Goal: Task Accomplishment & Management: Complete application form

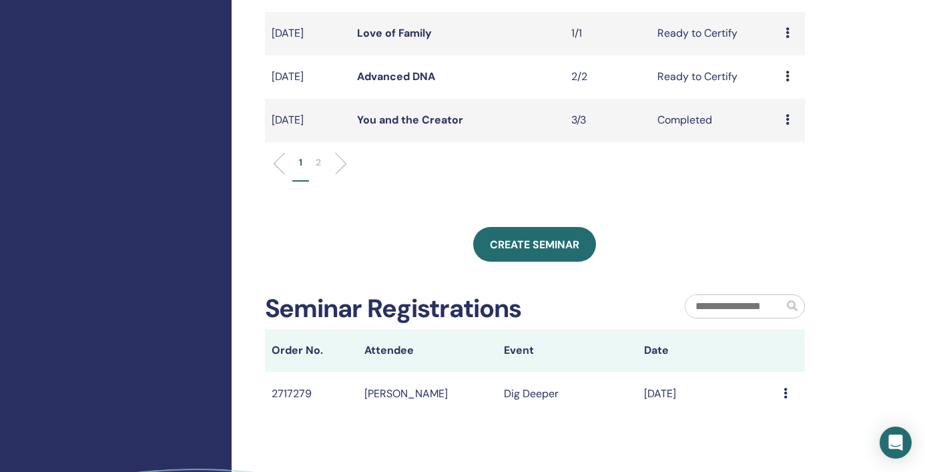
scroll to position [540, 0]
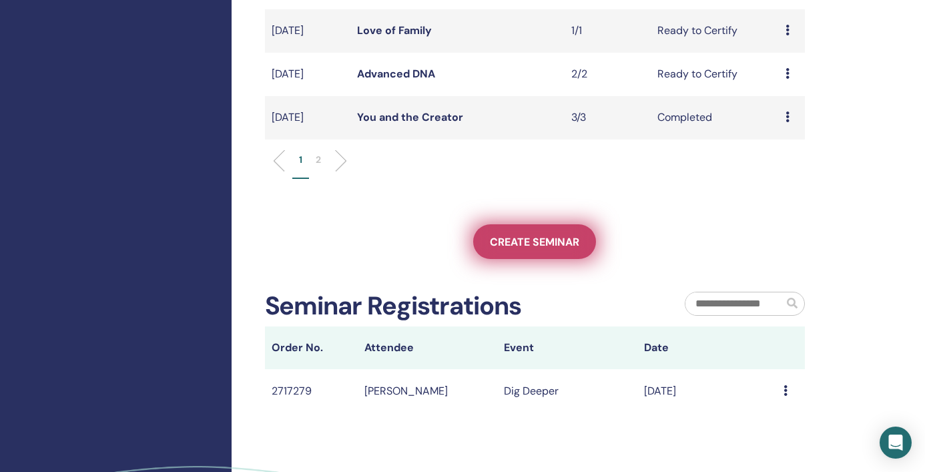
click at [531, 252] on link "Create seminar" at bounding box center [534, 241] width 123 height 35
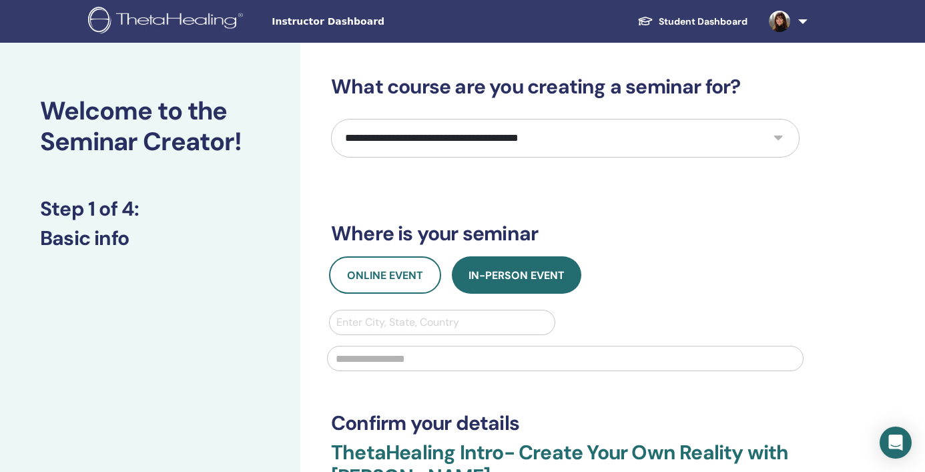
select select "****"
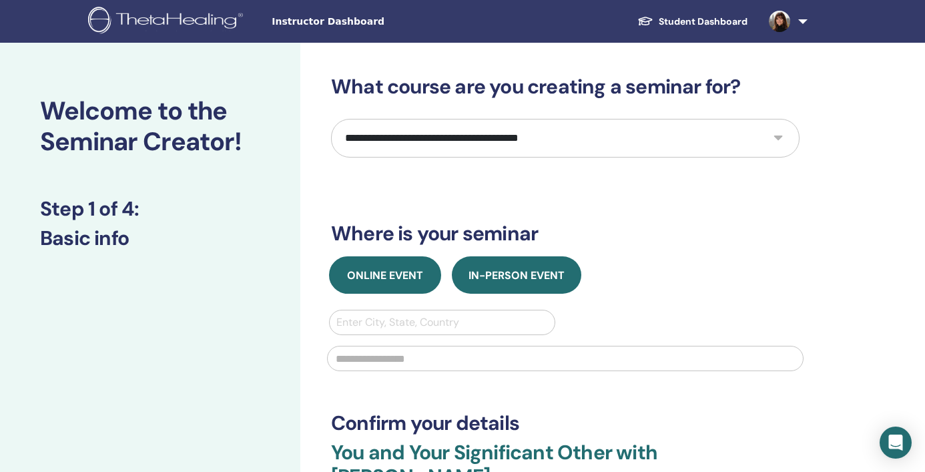
click at [381, 286] on button "Online Event" at bounding box center [385, 274] width 112 height 37
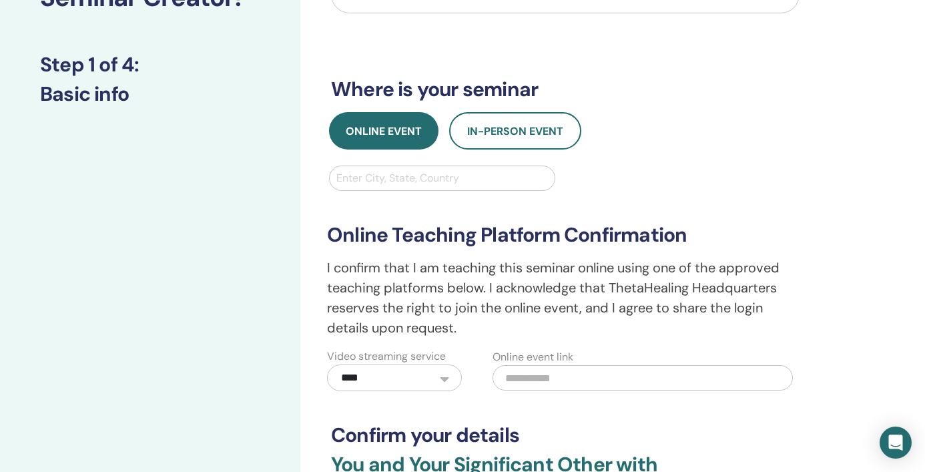
scroll to position [178, 0]
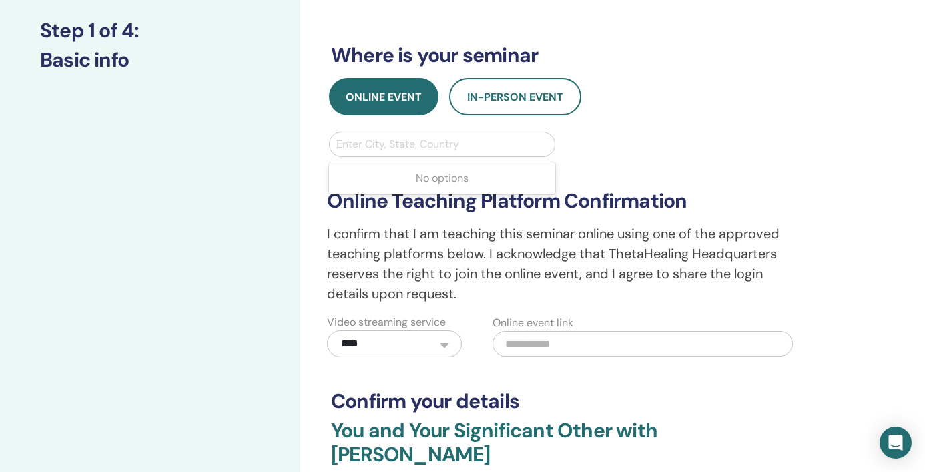
click at [445, 146] on div "Enter City, State, Country" at bounding box center [442, 144] width 212 height 16
type input "***"
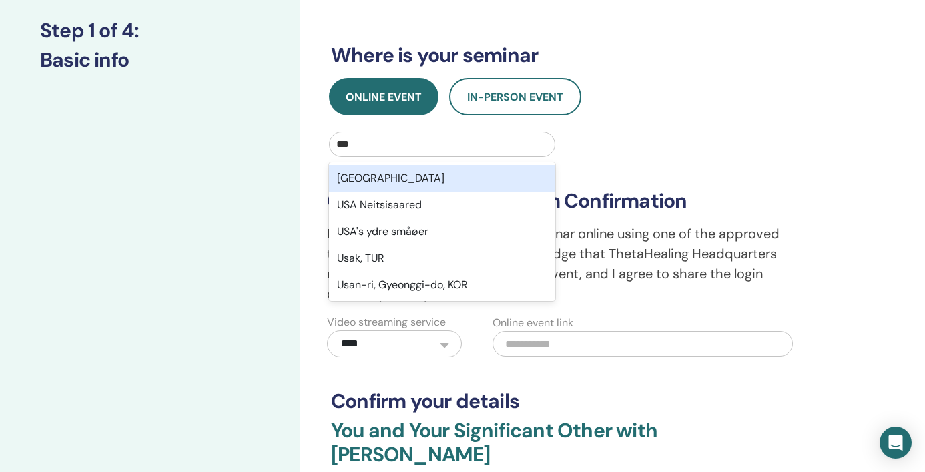
click at [428, 176] on div "USA" at bounding box center [442, 178] width 226 height 27
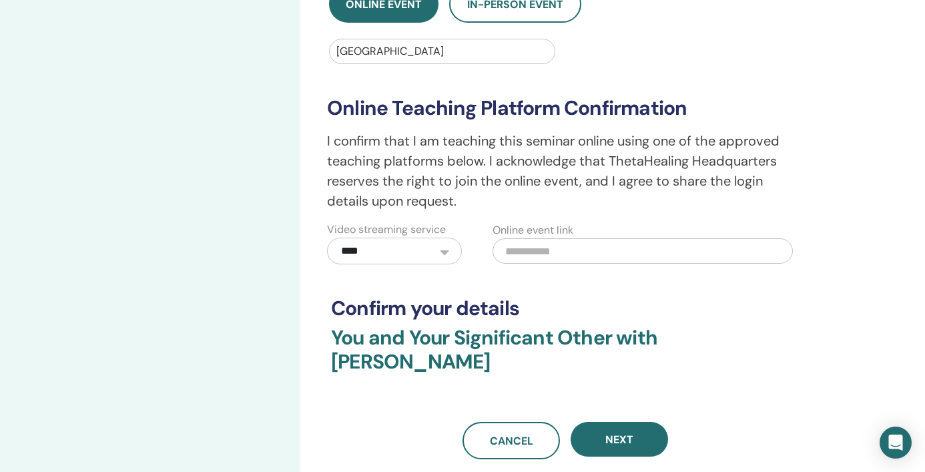
scroll to position [274, 0]
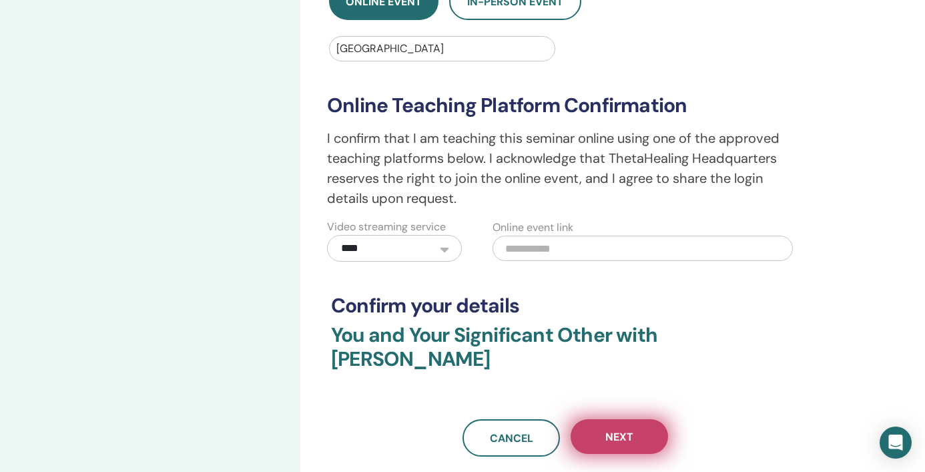
click at [628, 430] on span "Next" at bounding box center [620, 437] width 28 height 14
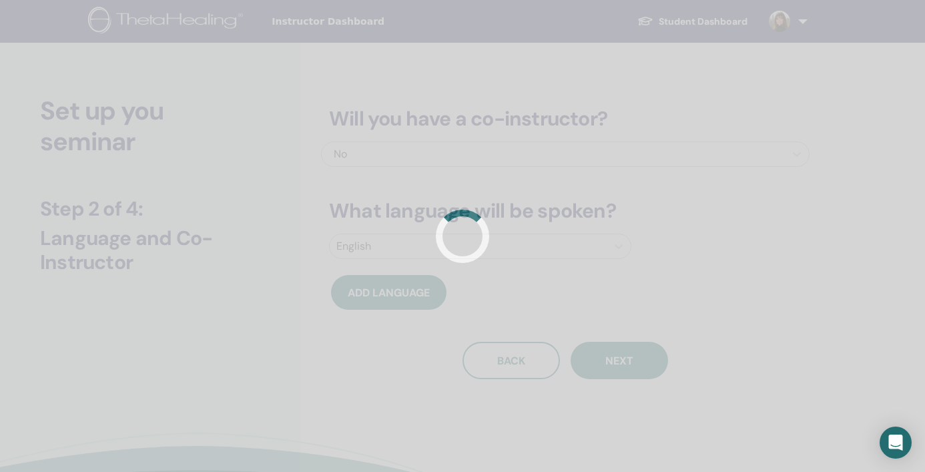
scroll to position [0, 0]
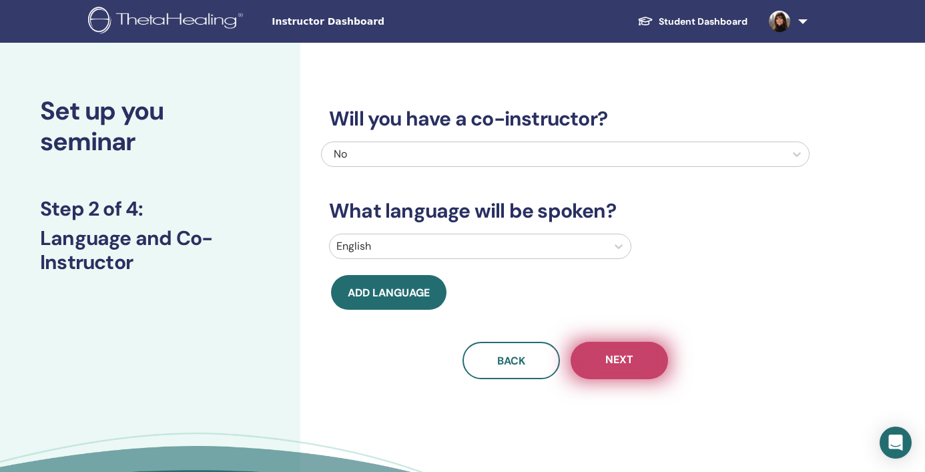
click at [628, 353] on span "Next" at bounding box center [620, 361] width 28 height 17
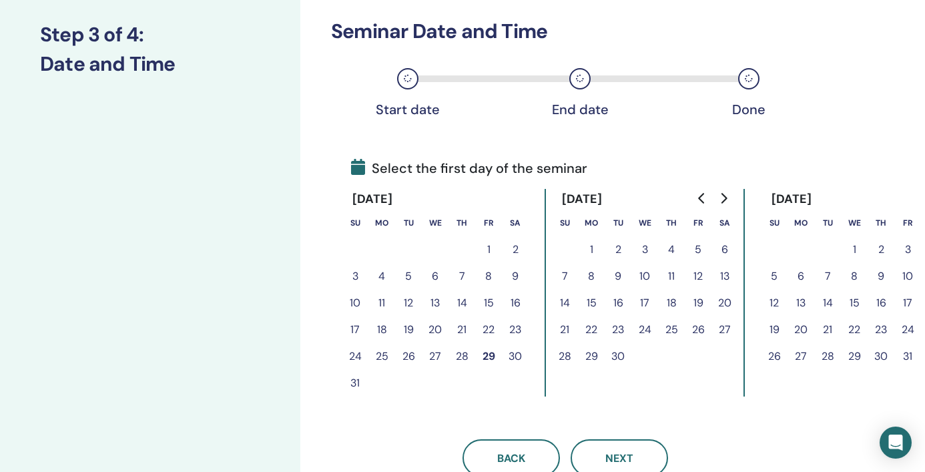
scroll to position [216, 0]
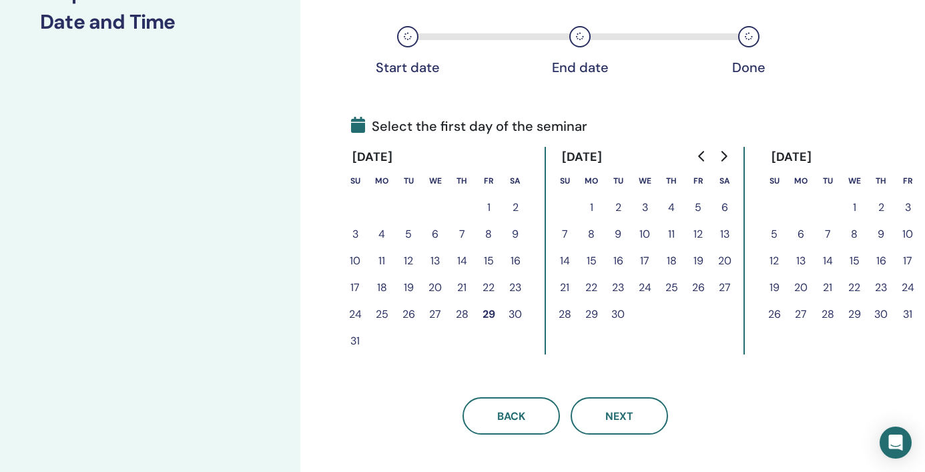
click at [591, 234] on button "8" at bounding box center [591, 234] width 27 height 27
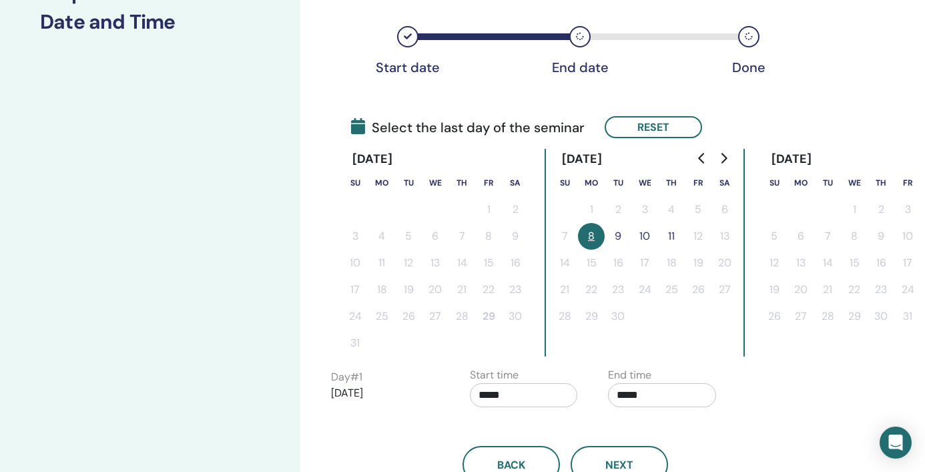
click at [649, 232] on button "10" at bounding box center [645, 236] width 27 height 27
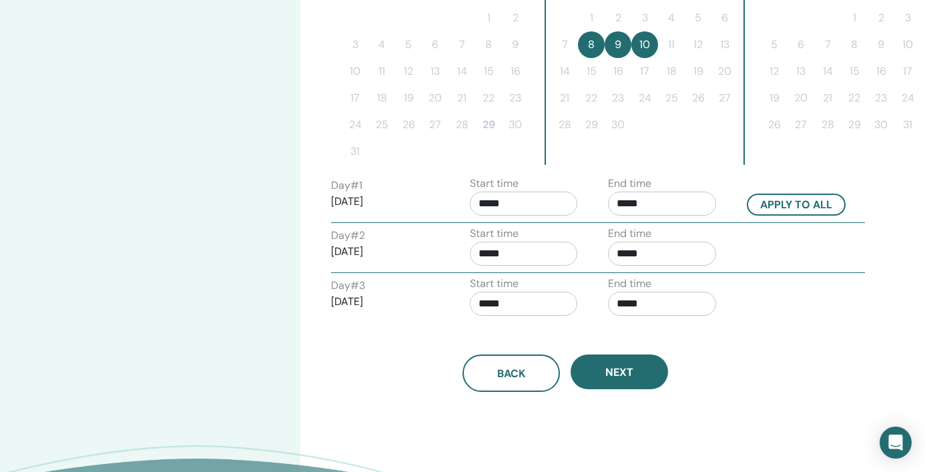
scroll to position [421, 0]
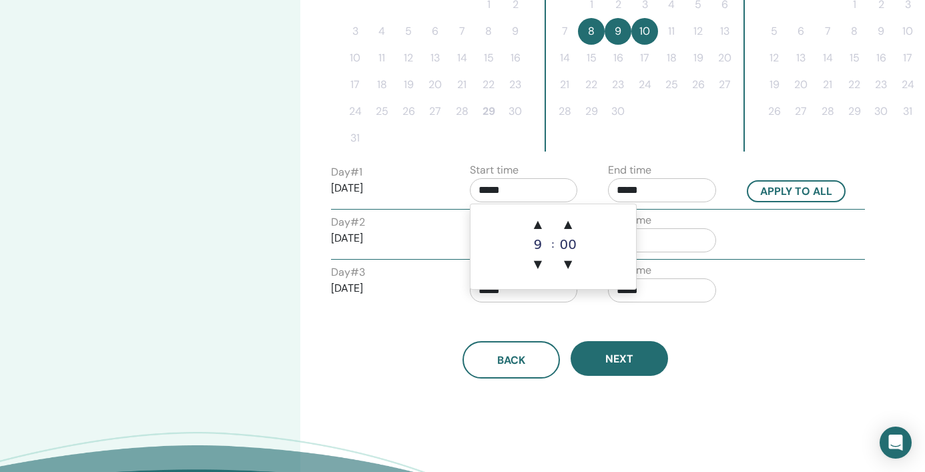
click at [524, 191] on input "*****" at bounding box center [524, 190] width 108 height 24
click at [537, 224] on span "▲" at bounding box center [538, 224] width 27 height 27
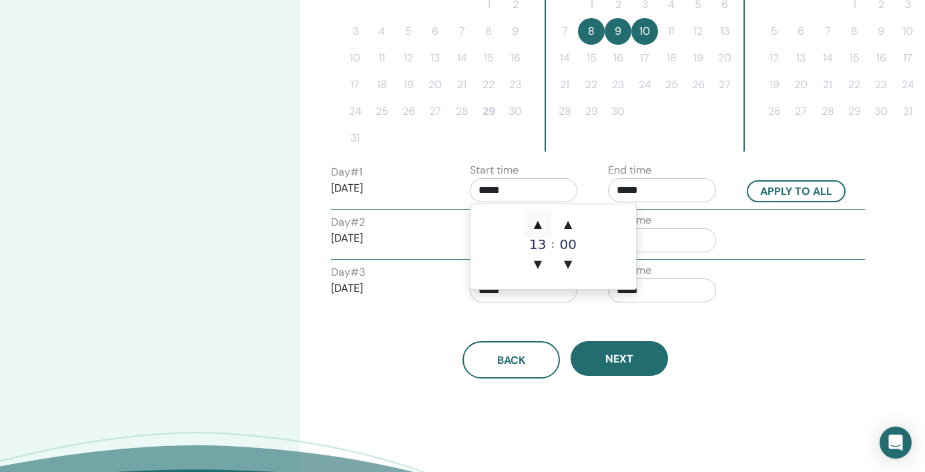
click at [537, 224] on span "▲" at bounding box center [538, 224] width 27 height 27
type input "*****"
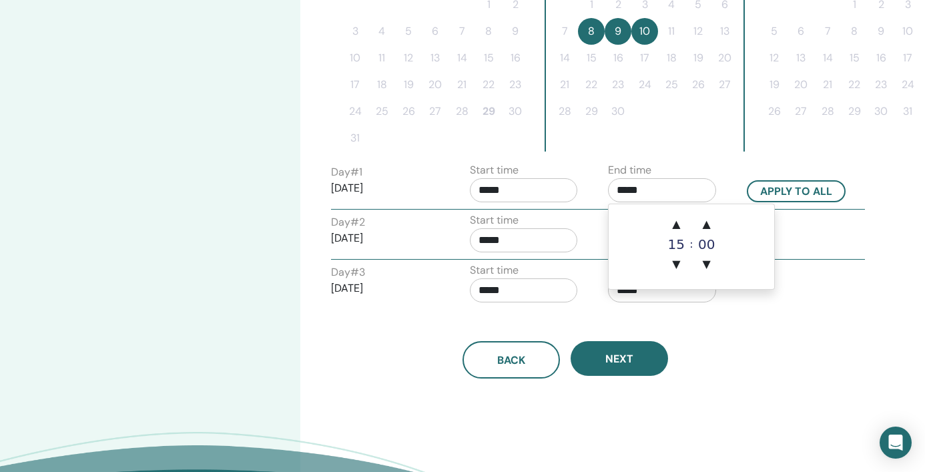
click at [634, 192] on input "*****" at bounding box center [662, 190] width 108 height 24
click at [680, 220] on span "▲" at bounding box center [676, 224] width 27 height 27
type input "*****"
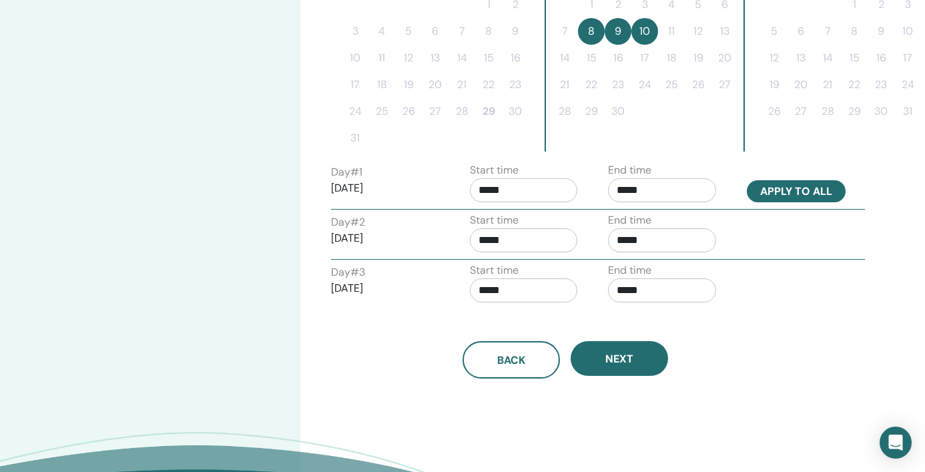
click at [788, 188] on button "Apply to all" at bounding box center [796, 191] width 99 height 22
type input "*****"
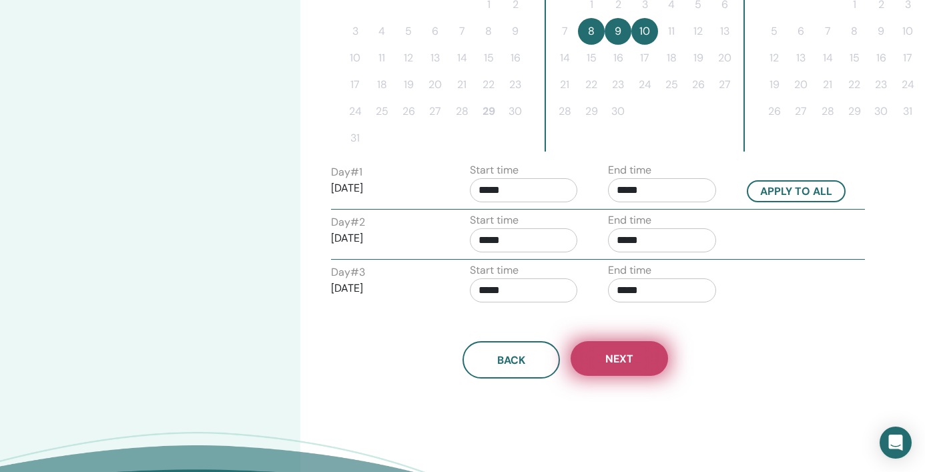
click at [637, 354] on button "Next" at bounding box center [619, 358] width 97 height 35
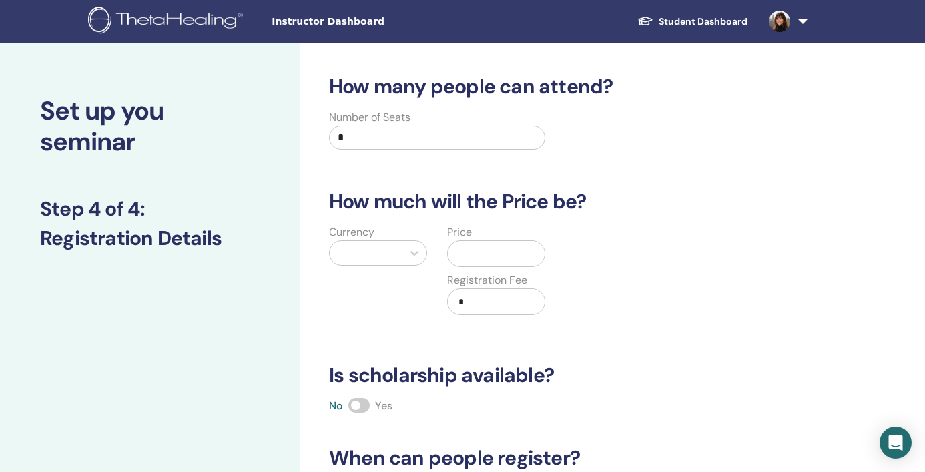
scroll to position [0, 0]
click at [396, 118] on label "Number of Seats" at bounding box center [369, 117] width 81 height 16
click at [396, 132] on input "*" at bounding box center [437, 138] width 216 height 24
type input "**"
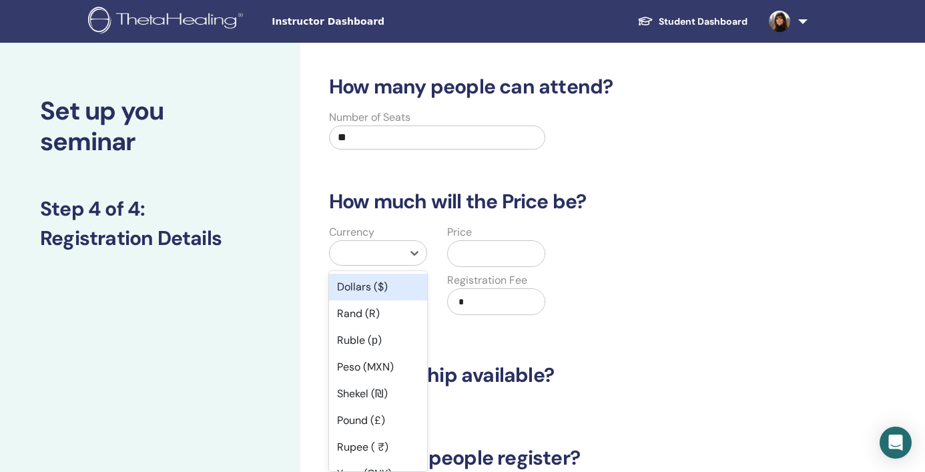
click at [387, 254] on div at bounding box center [365, 253] width 59 height 19
click at [373, 278] on div "Dollars ($)" at bounding box center [378, 287] width 98 height 27
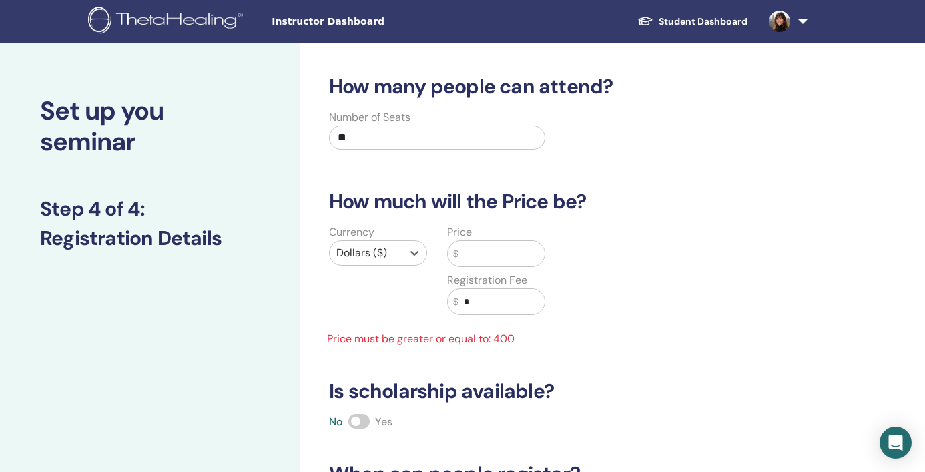
click at [495, 251] on input "text" at bounding box center [502, 253] width 86 height 25
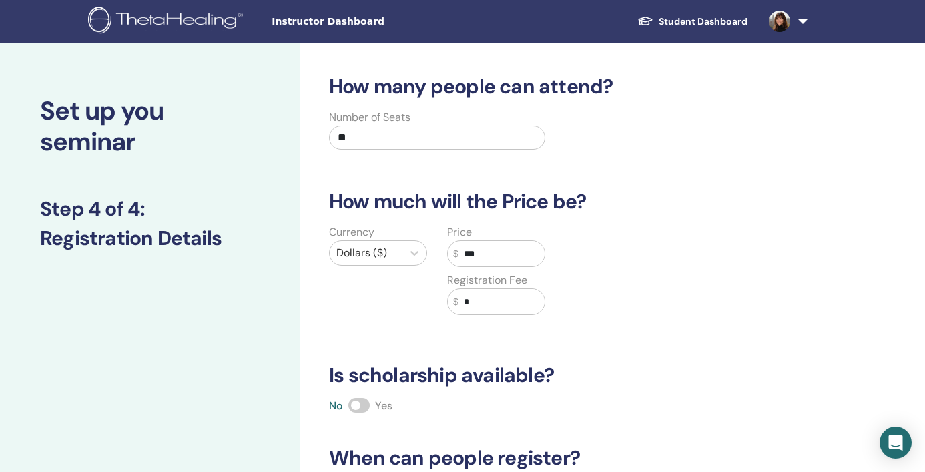
type input "***"
click at [487, 303] on input "*" at bounding box center [502, 301] width 86 height 25
type input "**"
click at [369, 403] on span at bounding box center [359, 405] width 21 height 15
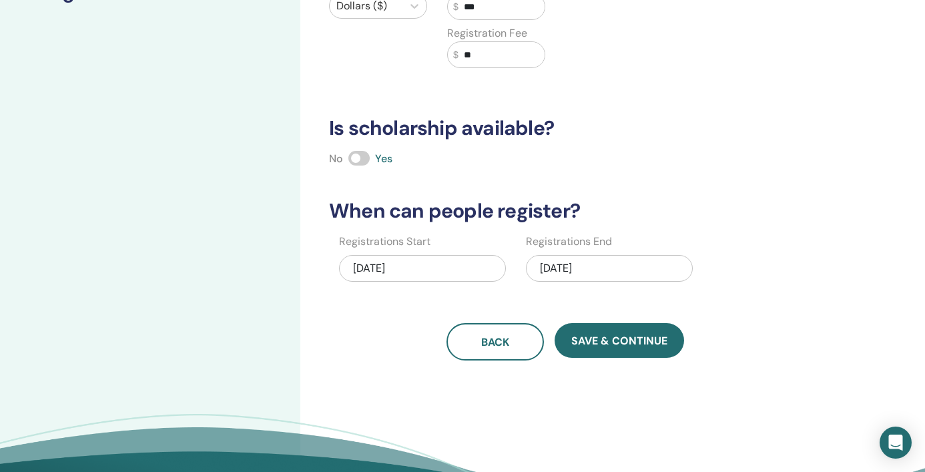
scroll to position [360, 0]
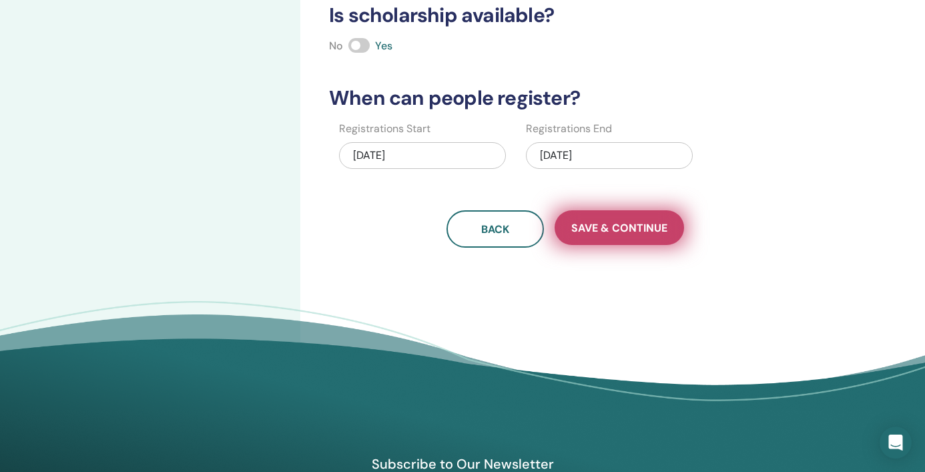
click at [624, 228] on span "Save & Continue" at bounding box center [620, 228] width 96 height 14
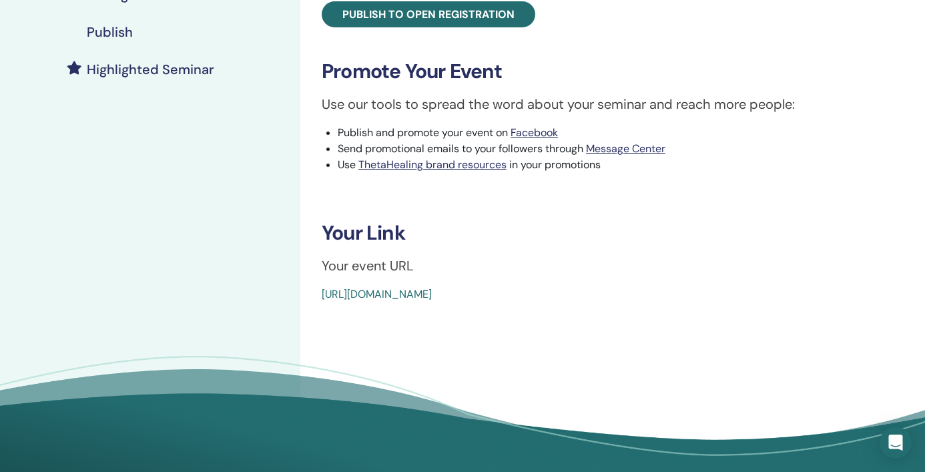
scroll to position [361, 0]
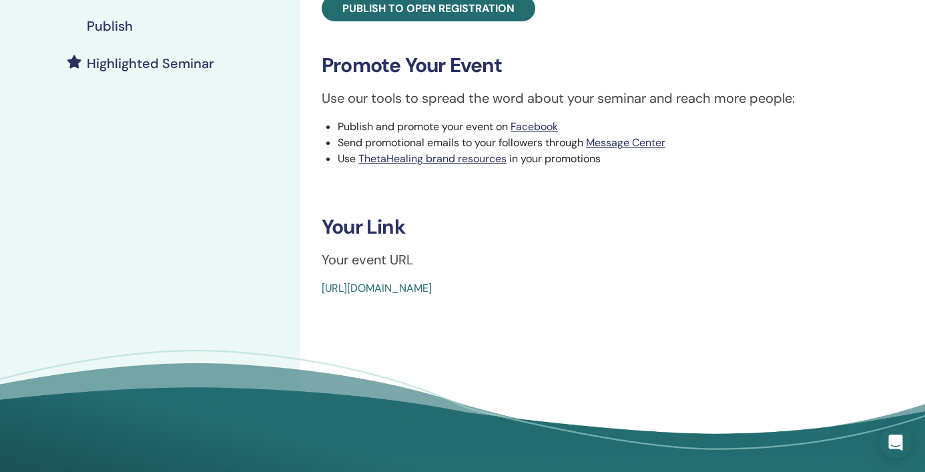
drag, startPoint x: 619, startPoint y: 286, endPoint x: 316, endPoint y: 290, distance: 303.1
click at [316, 290] on div "You and Your Significant Other Event Type Online Event Status Not Published Reg…" at bounding box center [608, 5] width 601 height 583
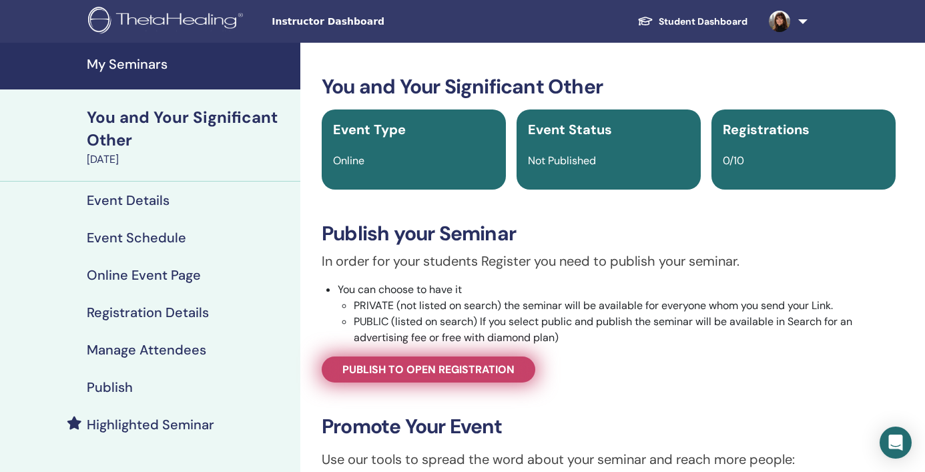
scroll to position [0, 0]
click at [421, 363] on span "Publish to open registration" at bounding box center [429, 370] width 172 height 14
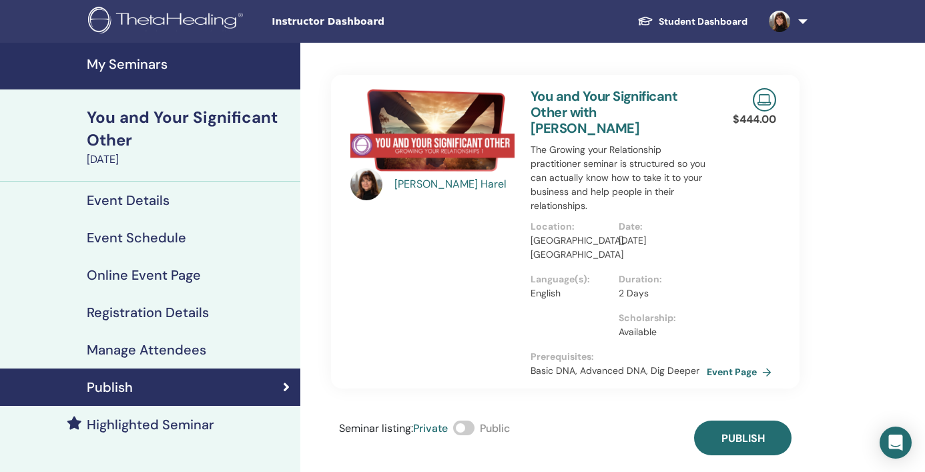
click at [472, 421] on span at bounding box center [463, 428] width 21 height 15
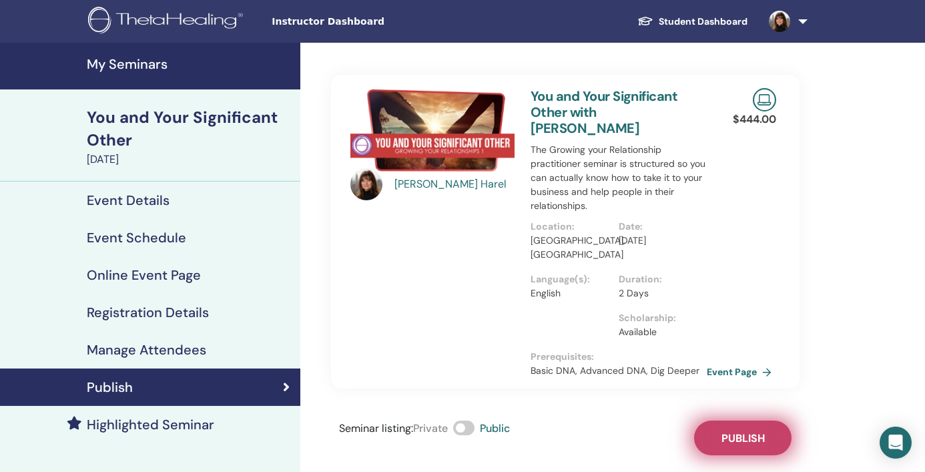
click at [750, 421] on button "Publish" at bounding box center [742, 438] width 97 height 35
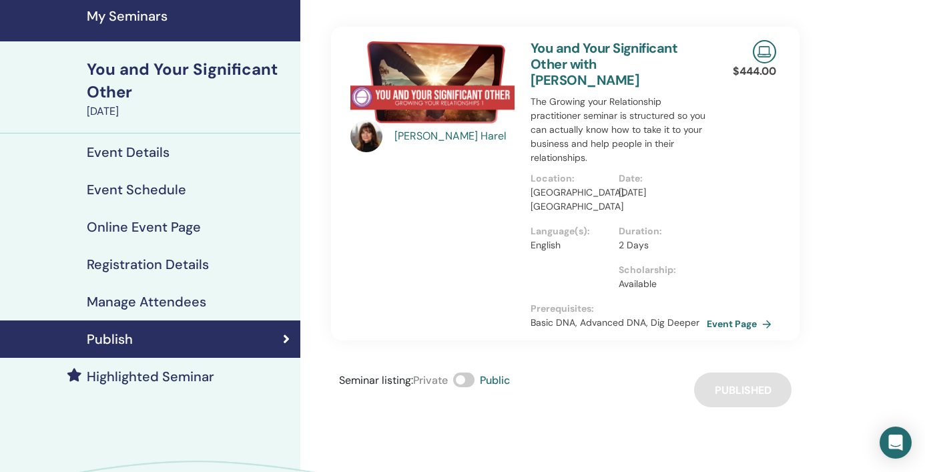
scroll to position [49, 0]
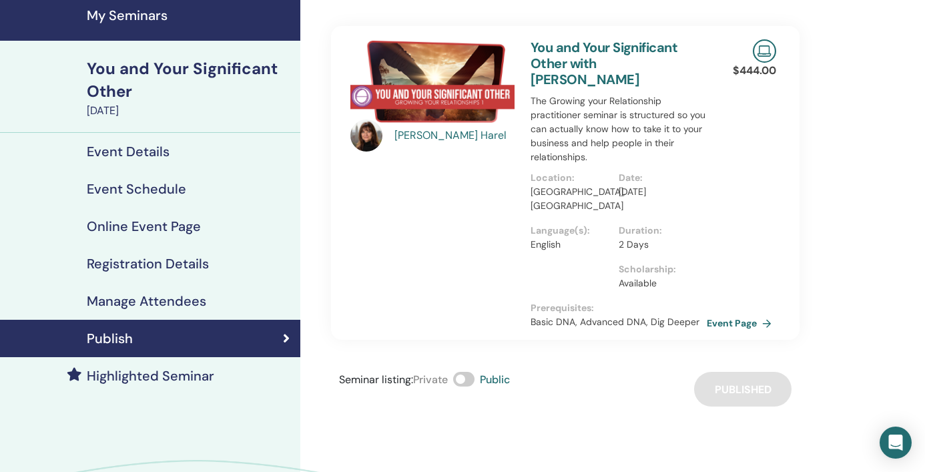
click at [172, 373] on h4 "Highlighted Seminar" at bounding box center [151, 376] width 128 height 16
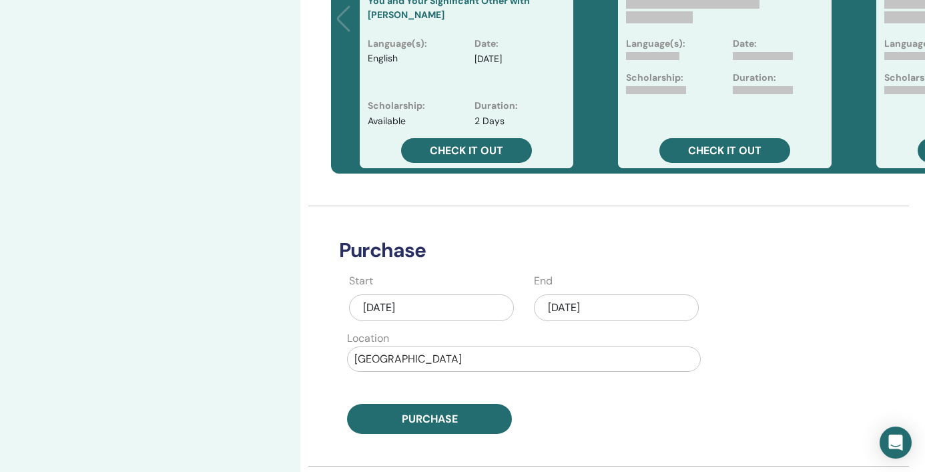
scroll to position [459, 0]
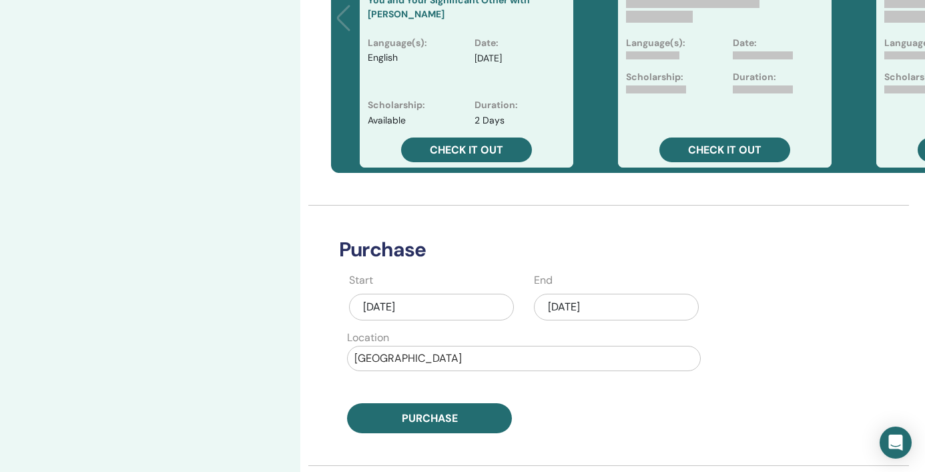
click at [626, 302] on div "Aug/29, 2025" at bounding box center [616, 307] width 165 height 27
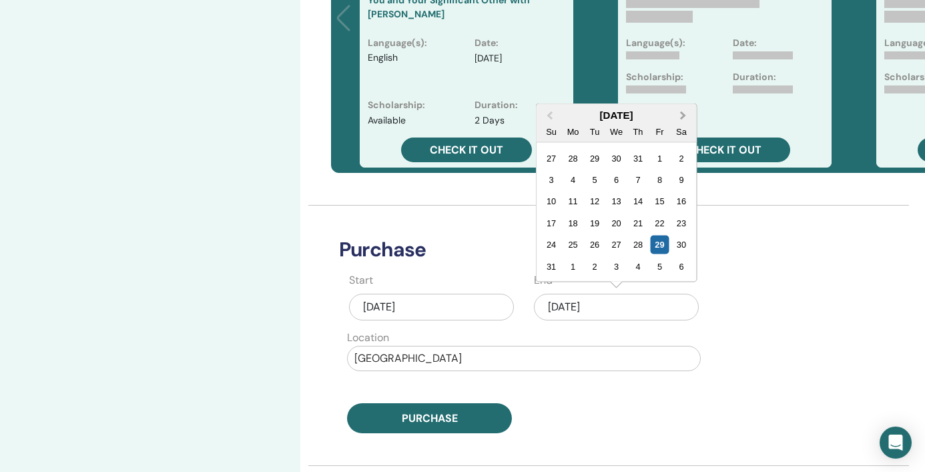
click at [684, 113] on span "Next Month" at bounding box center [684, 115] width 0 height 14
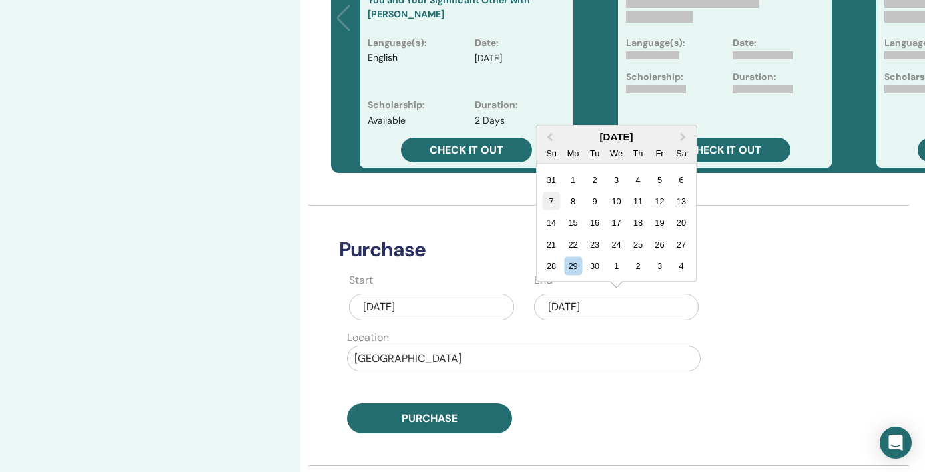
click at [553, 199] on div "7" at bounding box center [552, 201] width 18 height 18
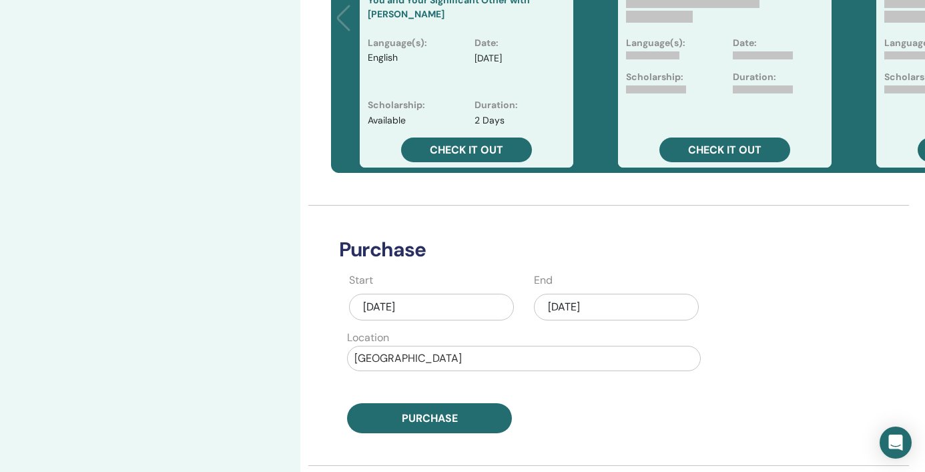
click at [626, 304] on div "Sep/07, 2025" at bounding box center [616, 307] width 165 height 27
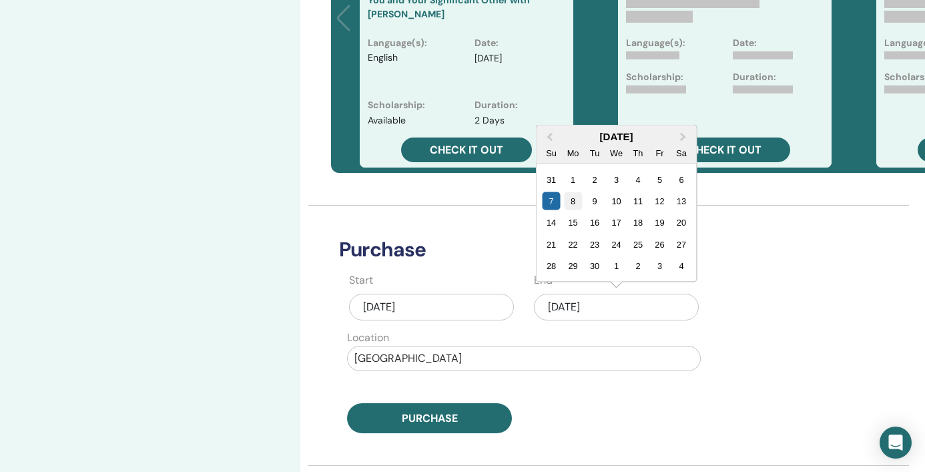
click at [577, 200] on div "8" at bounding box center [573, 201] width 18 height 18
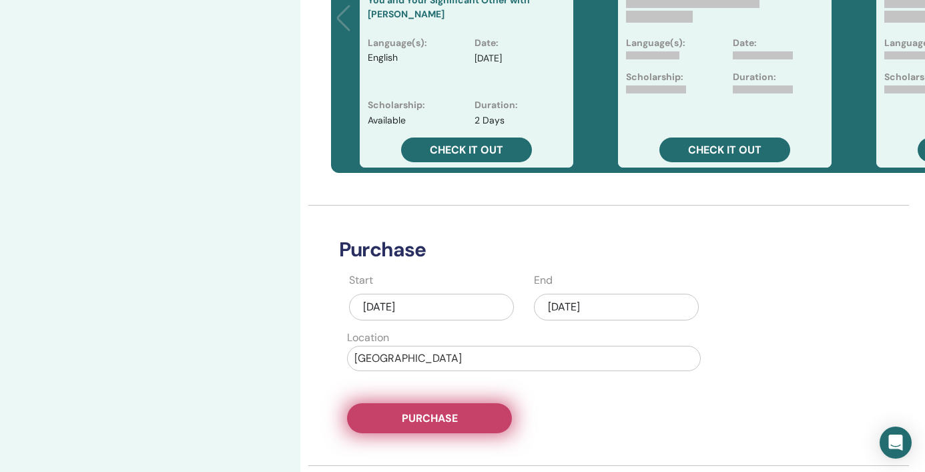
click at [429, 421] on span "Purchase" at bounding box center [430, 418] width 56 height 14
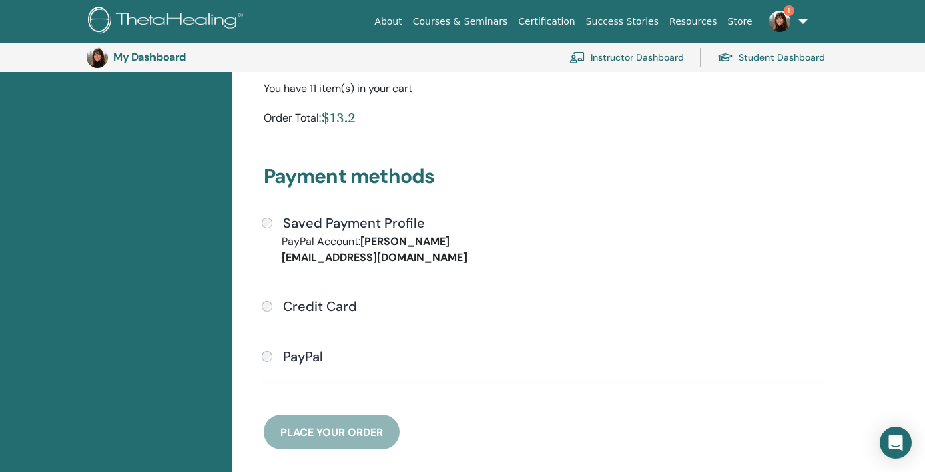
scroll to position [268, 0]
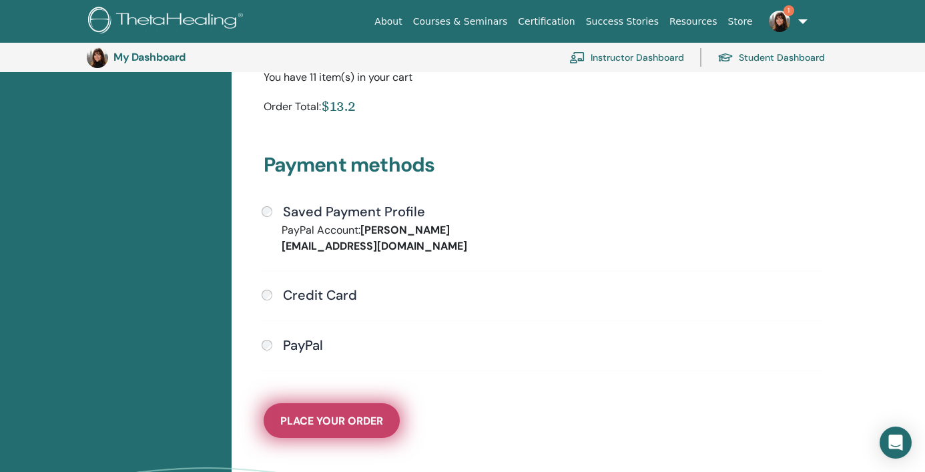
click at [323, 414] on span "Place Your Order" at bounding box center [331, 421] width 103 height 14
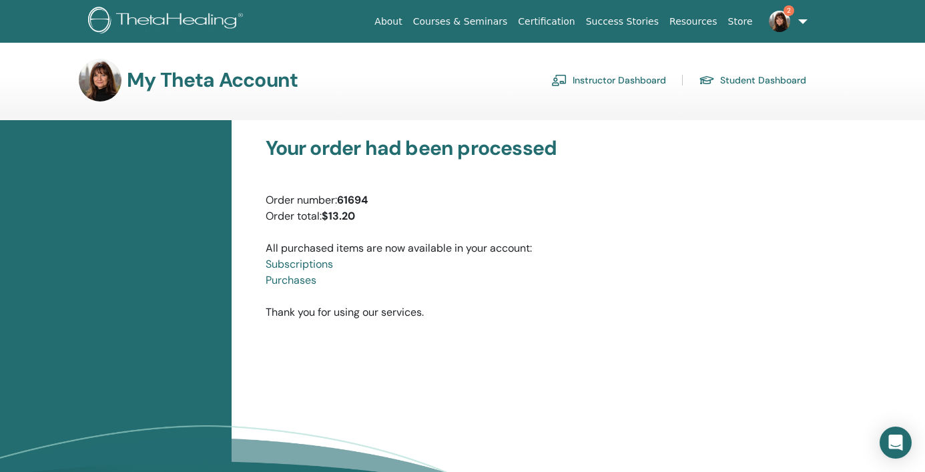
click at [784, 21] on img at bounding box center [779, 21] width 21 height 21
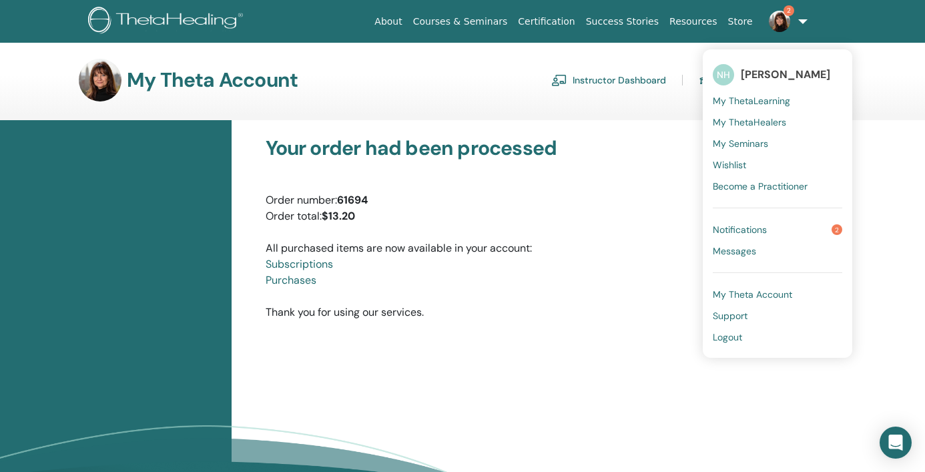
click at [748, 228] on span "Notifications" at bounding box center [740, 230] width 54 height 12
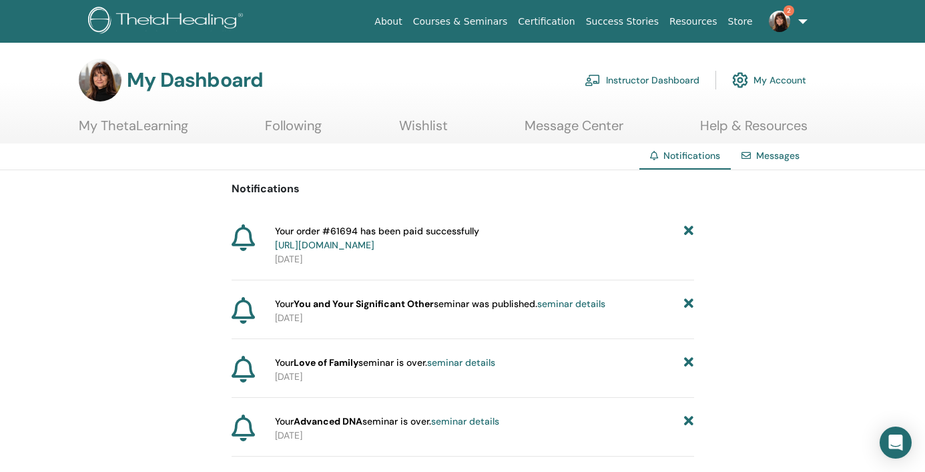
click at [656, 84] on link "Instructor Dashboard" at bounding box center [642, 79] width 115 height 29
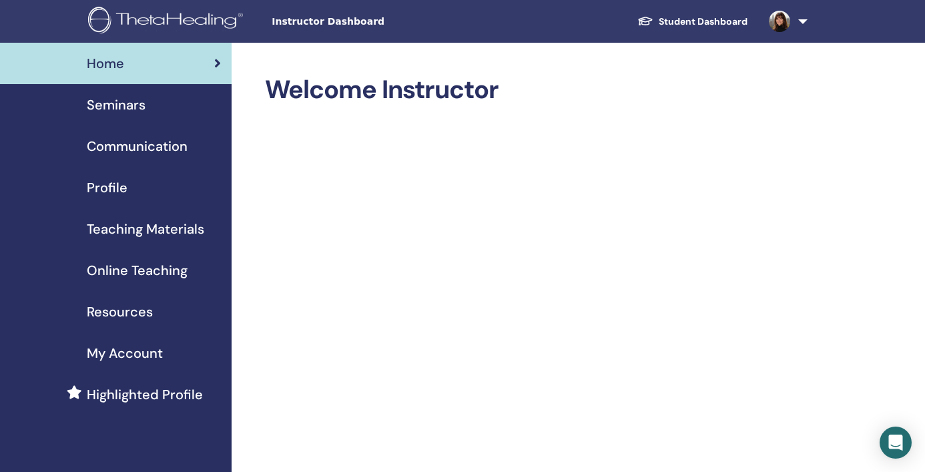
click at [120, 107] on span "Seminars" at bounding box center [116, 105] width 59 height 20
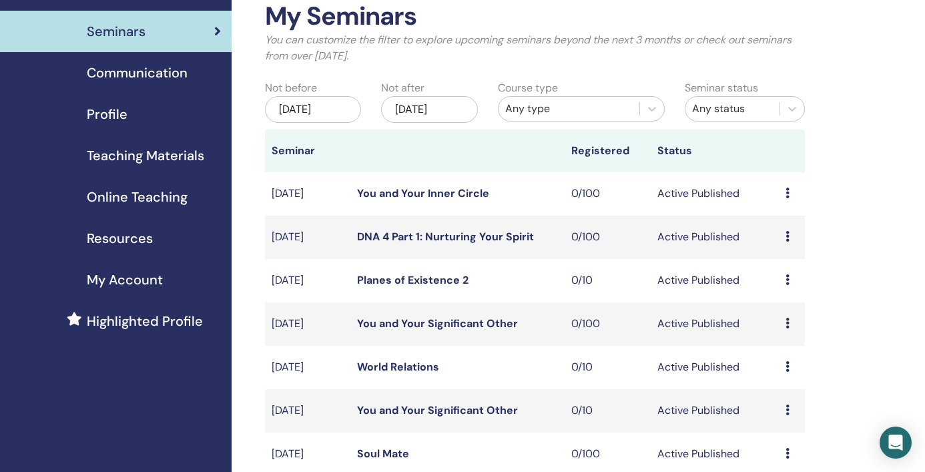
scroll to position [104, 0]
